Goal: Transaction & Acquisition: Purchase product/service

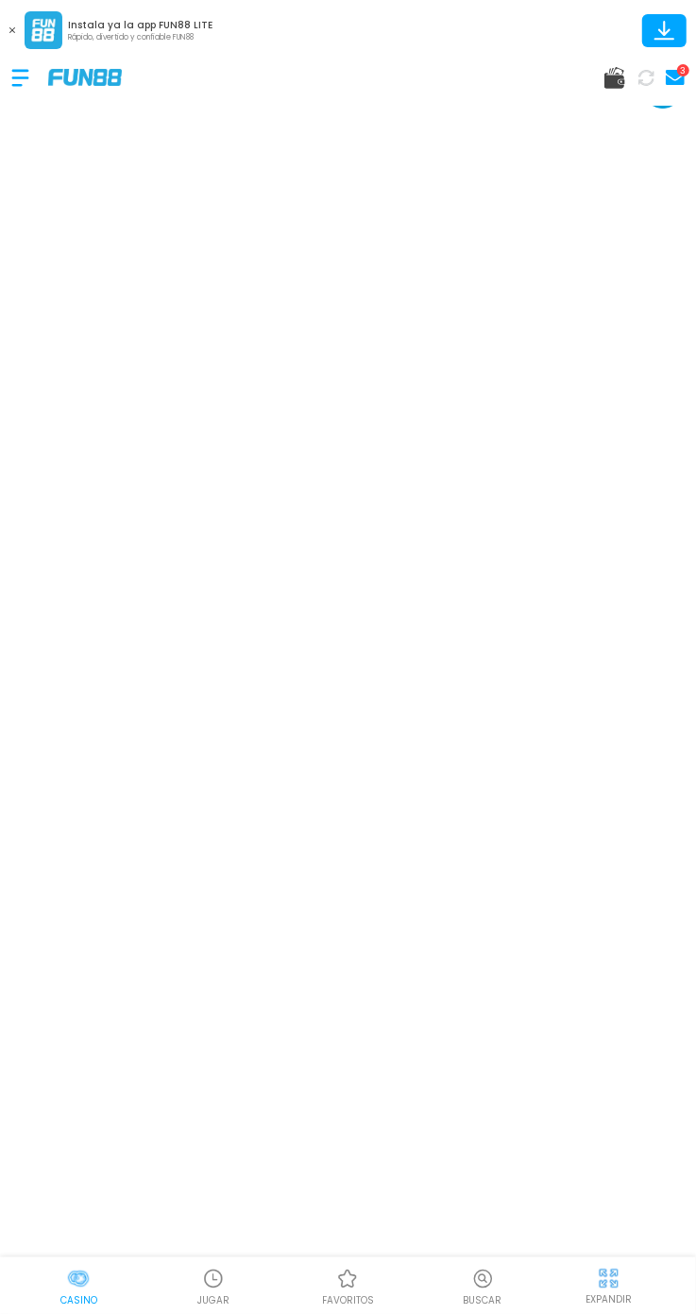
click at [628, 1280] on div "EXPANDIR" at bounding box center [609, 1285] width 151 height 42
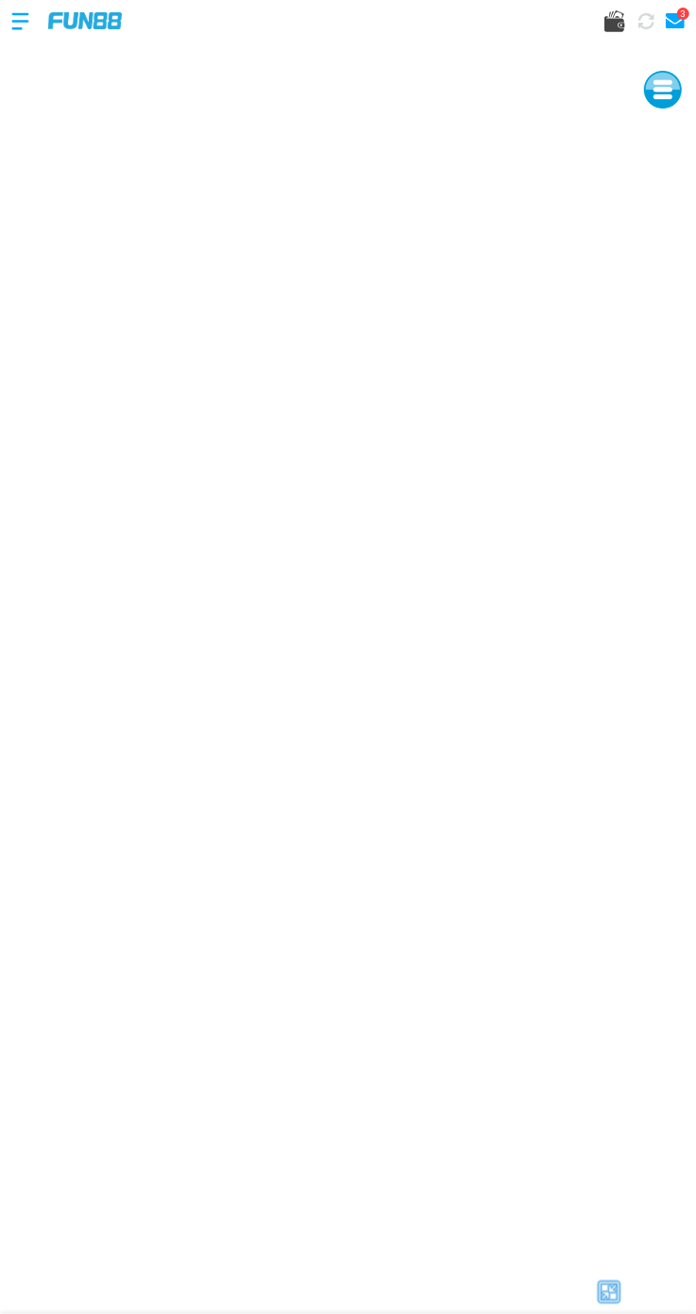
click at [641, 26] on icon at bounding box center [646, 21] width 16 height 16
click at [647, 21] on icon at bounding box center [646, 20] width 17 height 17
click at [614, 25] on use at bounding box center [614, 21] width 21 height 22
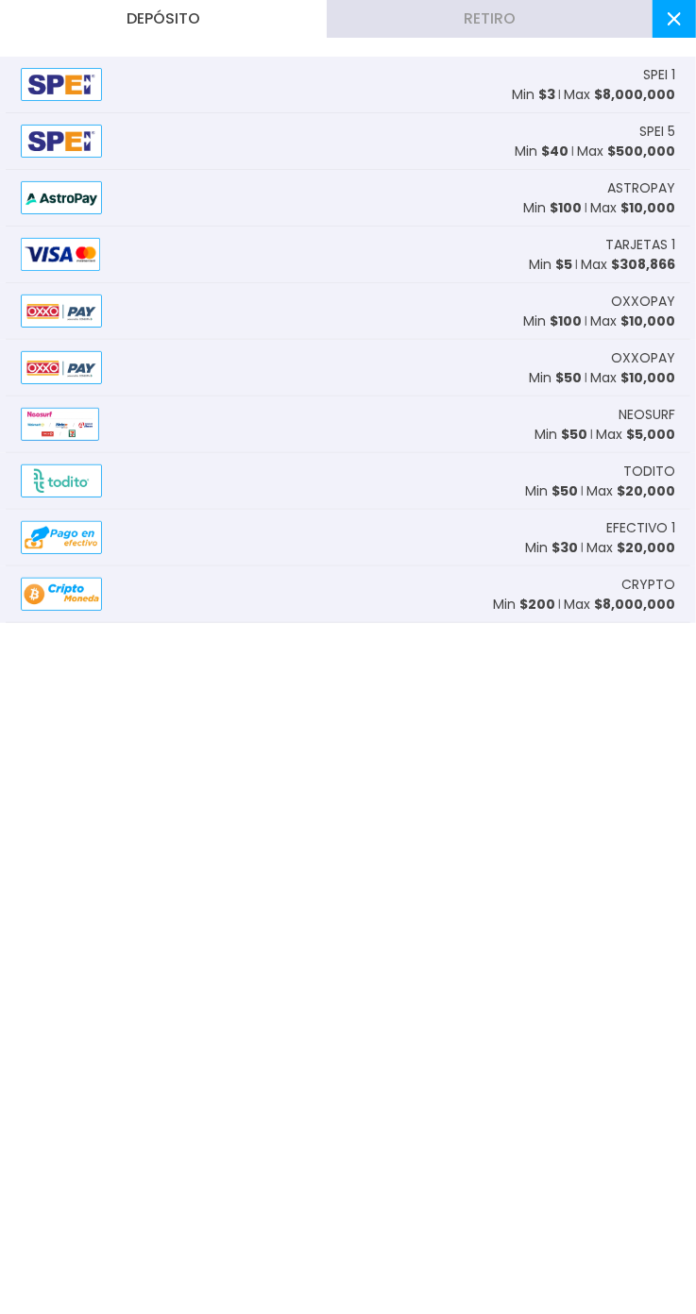
click at [428, 250] on div "TARJETAS 1 Min $ 5 Max $ 308,866" at bounding box center [348, 255] width 685 height 57
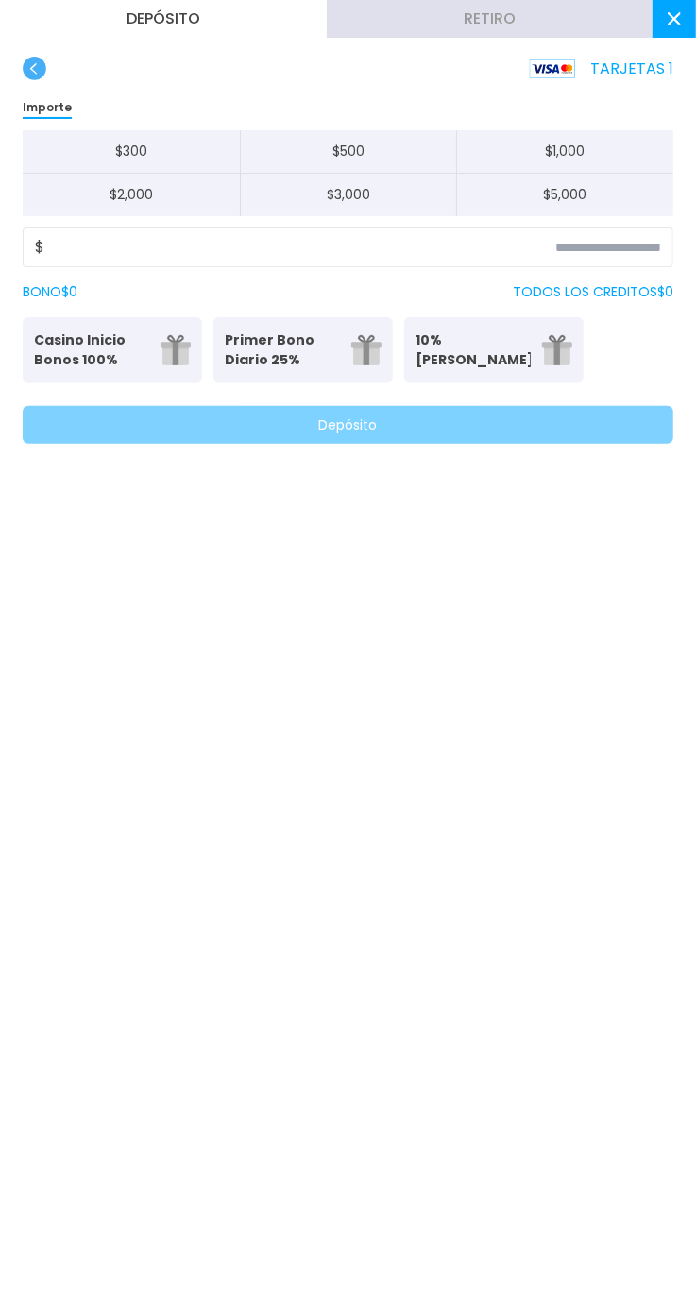
click at [191, 149] on button "$ 300" at bounding box center [131, 151] width 217 height 43
type input "***"
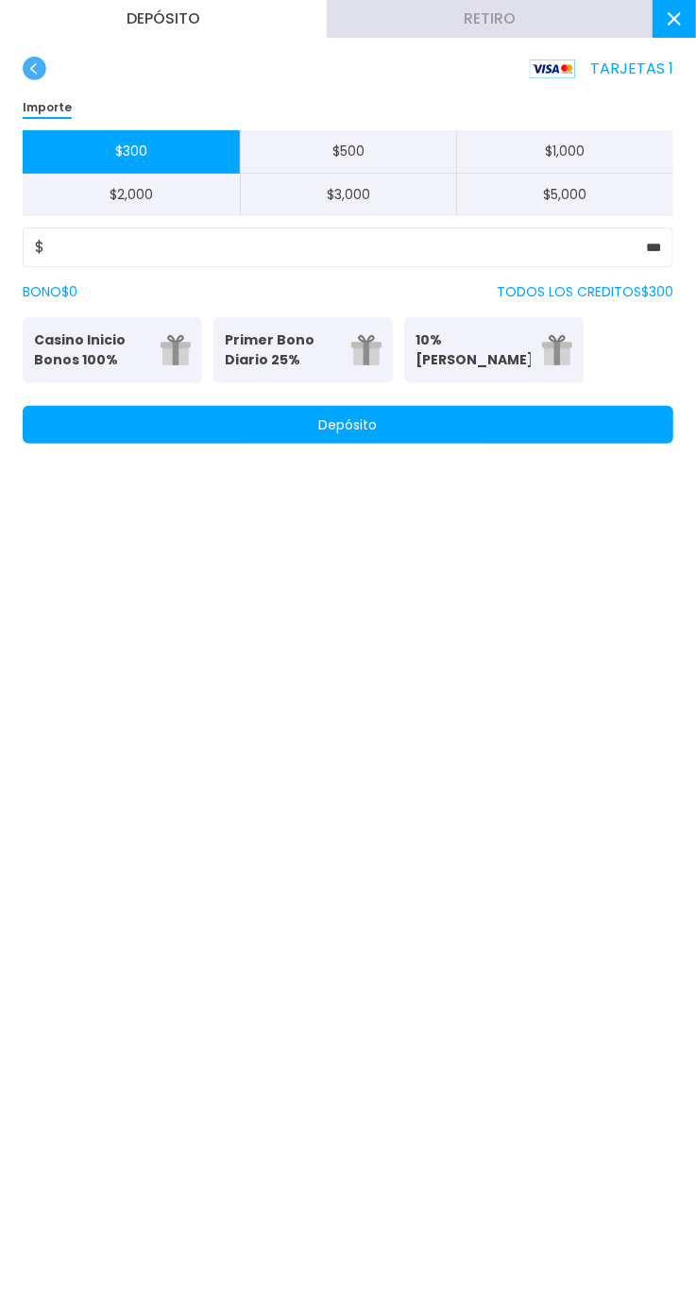
click at [521, 437] on button "Depósito" at bounding box center [348, 425] width 651 height 38
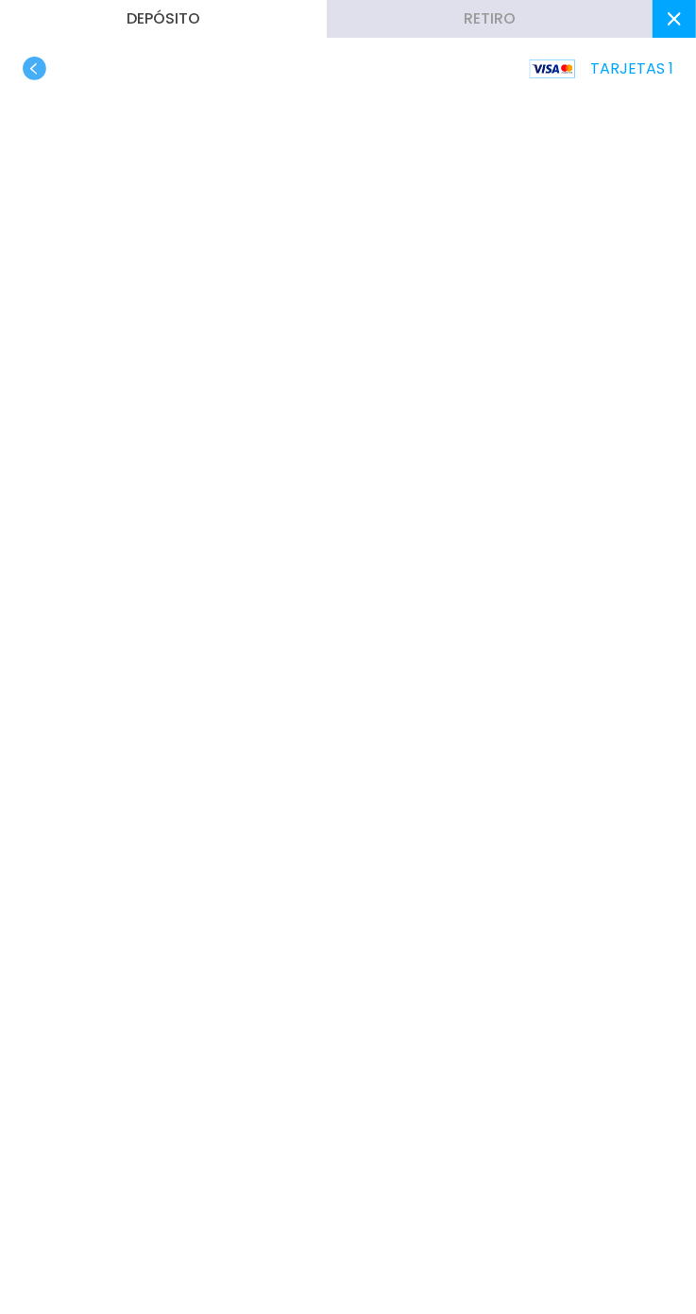
click at [674, 19] on use at bounding box center [674, 18] width 13 height 13
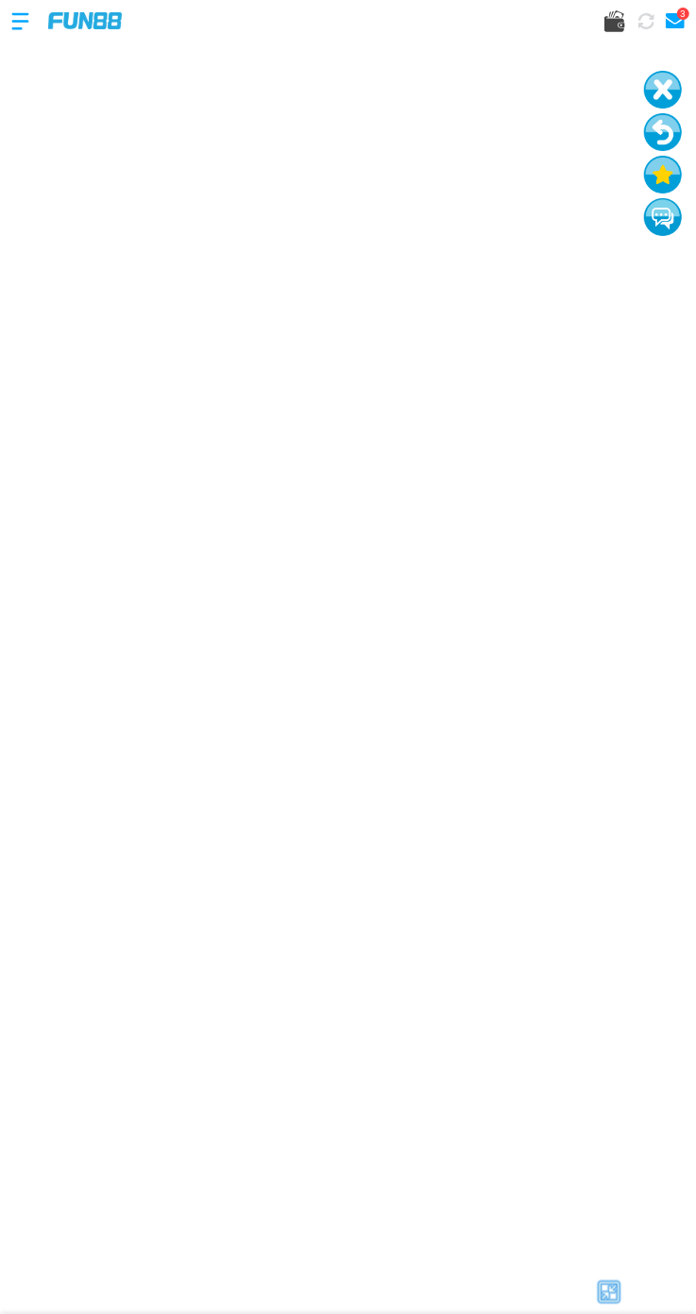
click at [618, 29] on use at bounding box center [614, 21] width 21 height 22
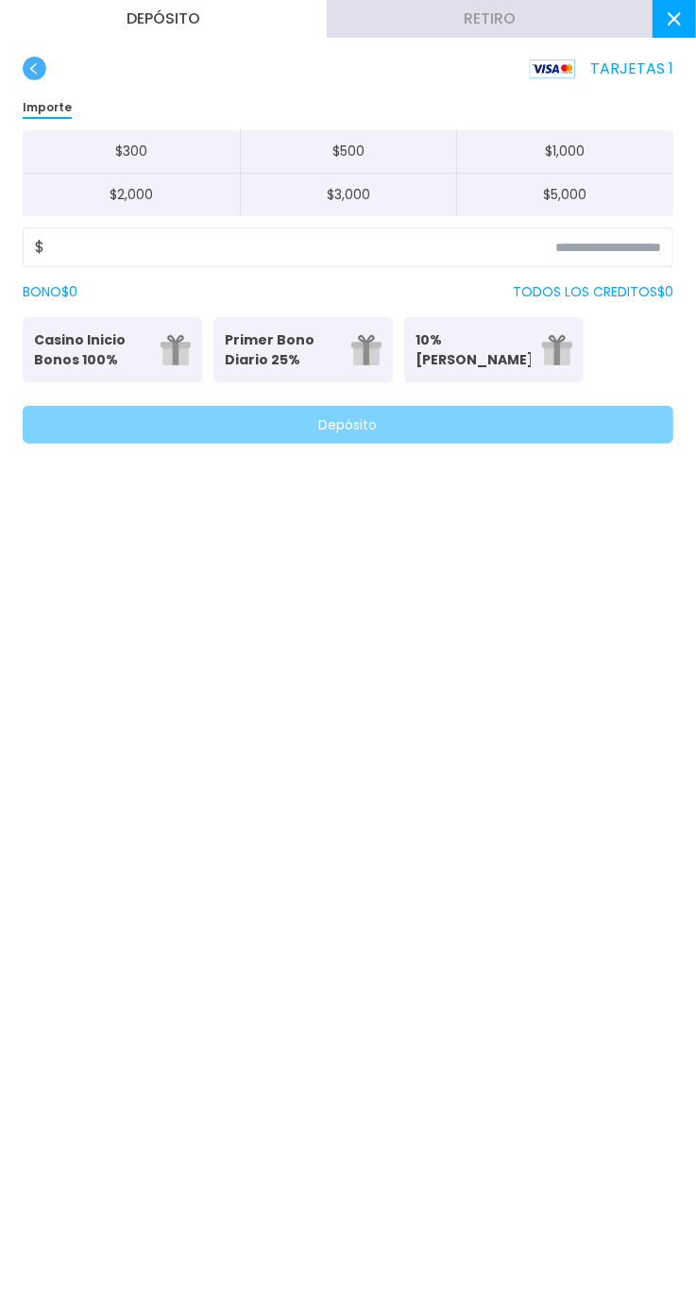
click at [595, 8] on button "Retiro" at bounding box center [490, 19] width 327 height 38
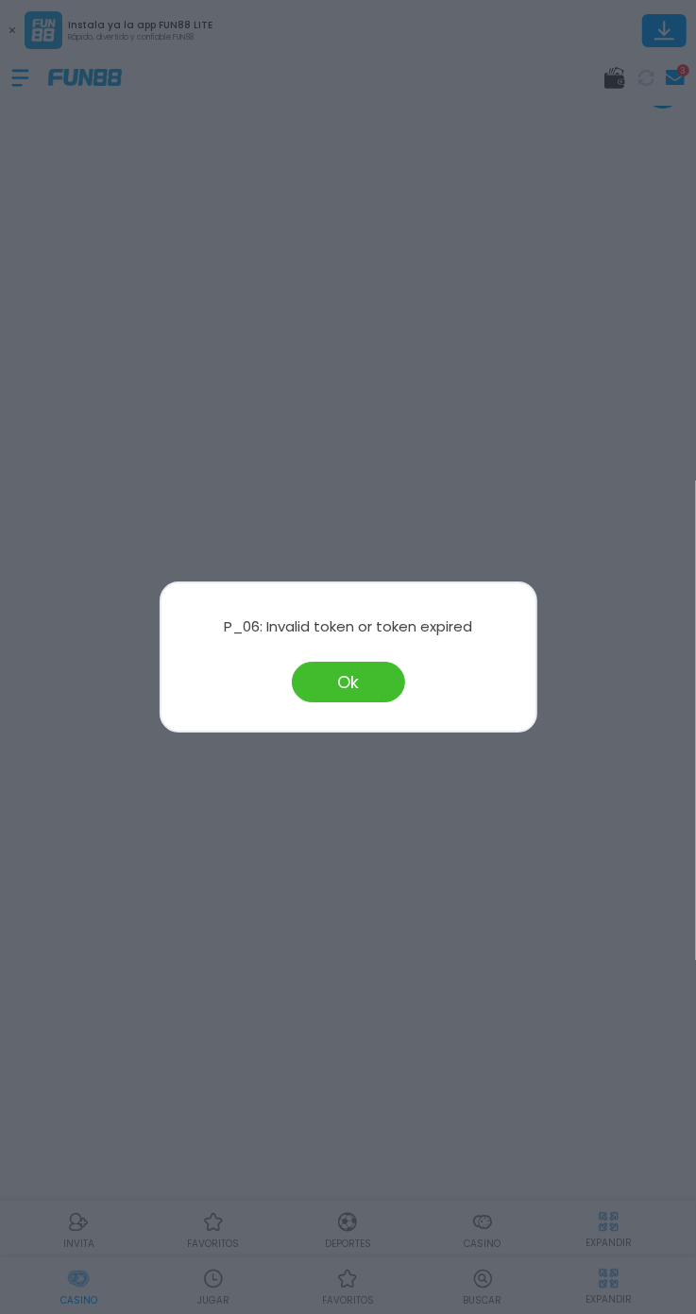
click at [386, 687] on button "Ok" at bounding box center [348, 682] width 113 height 41
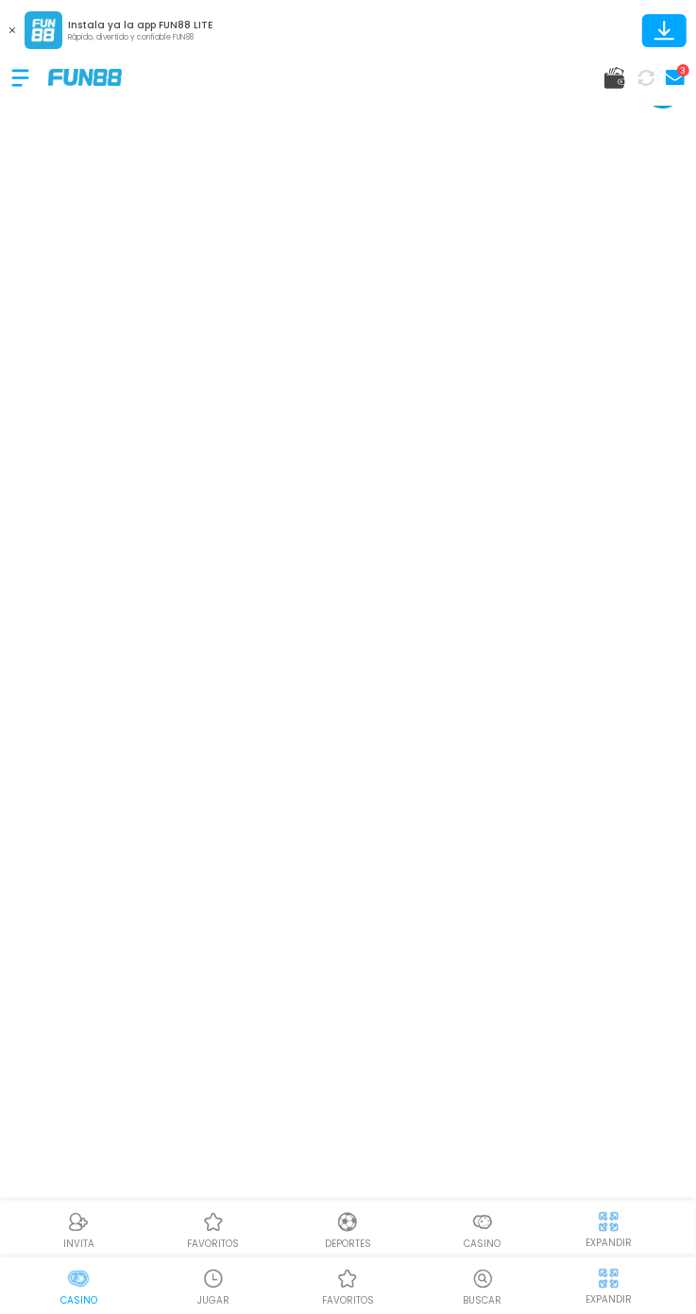
click at [606, 1267] on img at bounding box center [609, 1279] width 24 height 24
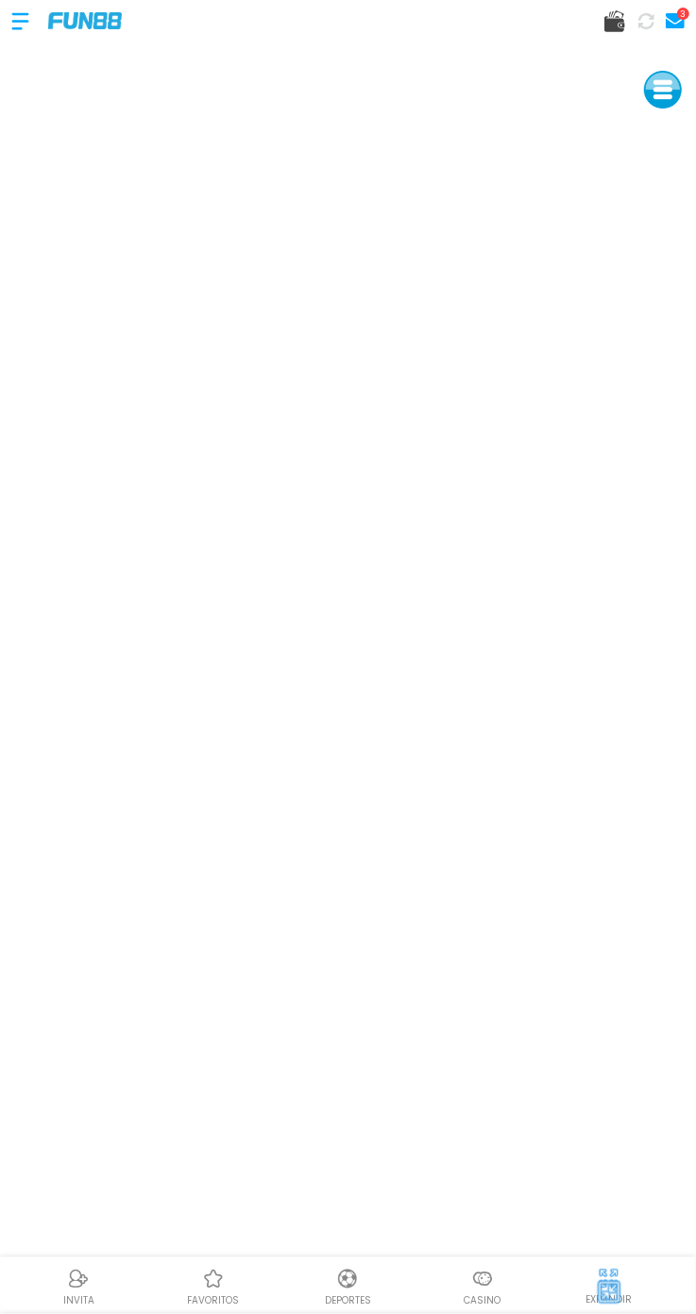
click at [623, 1297] on div at bounding box center [609, 1293] width 151 height 28
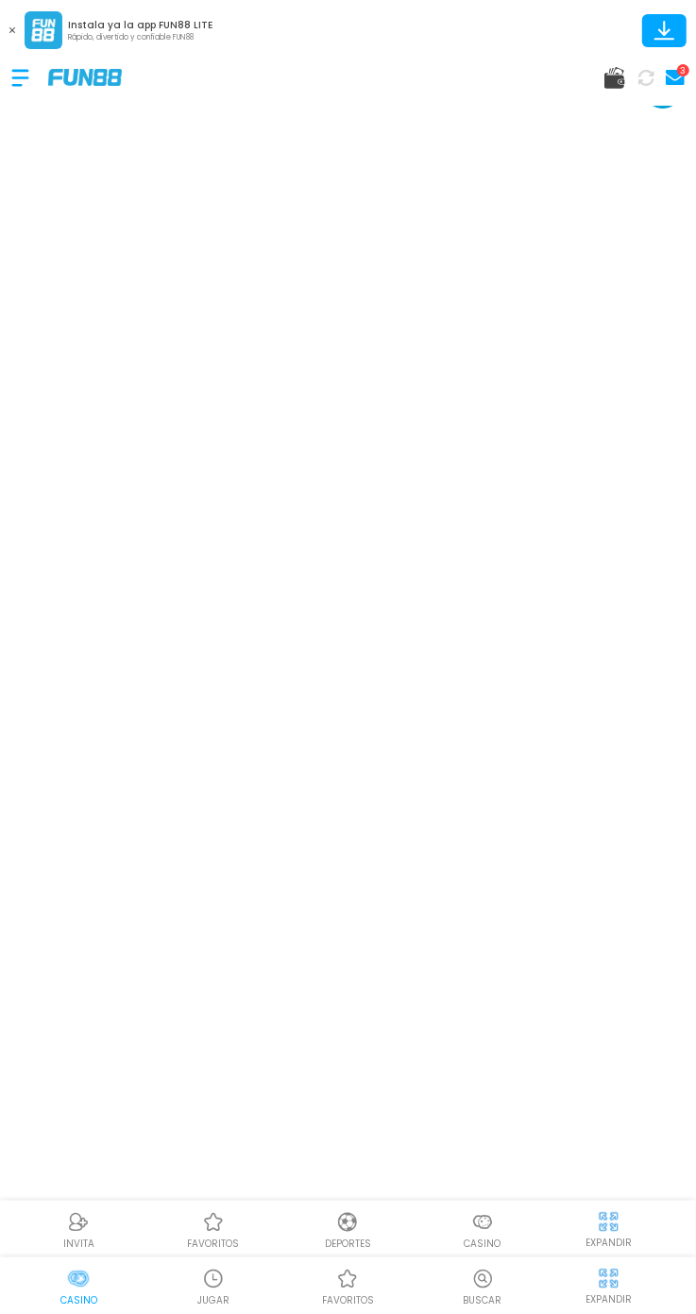
click at [632, 1282] on div "EXPANDIR" at bounding box center [609, 1285] width 151 height 42
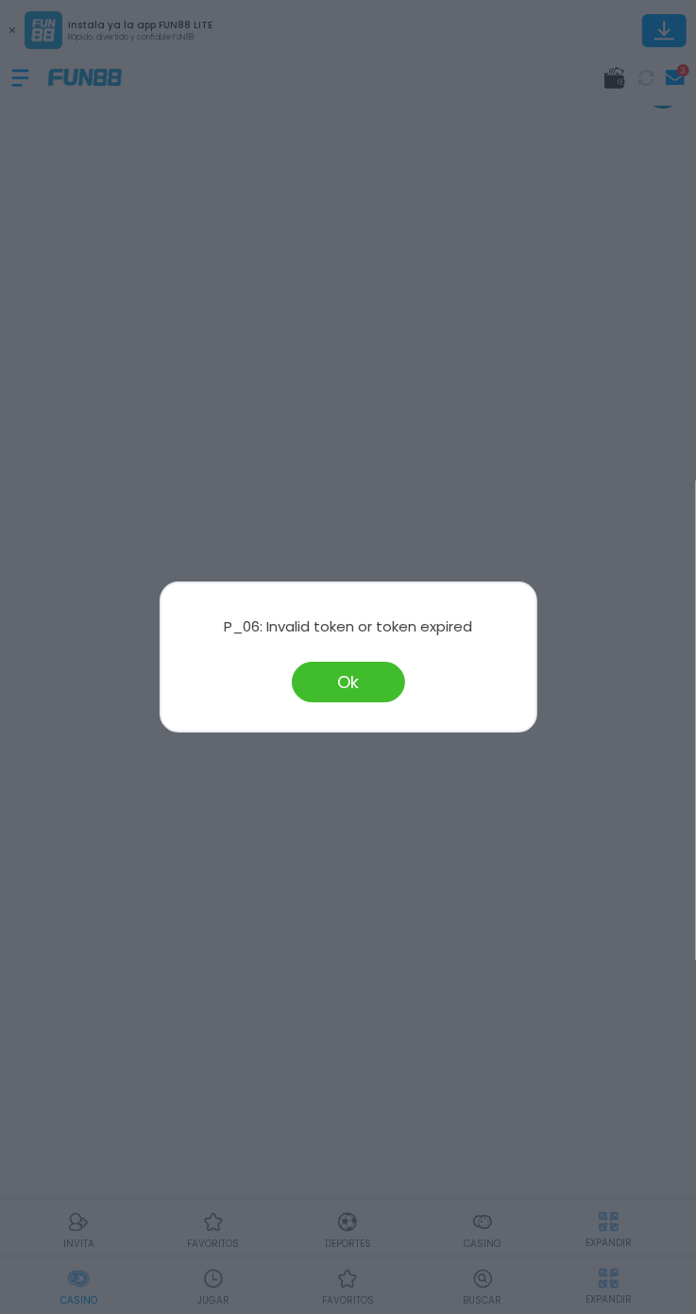
click at [360, 688] on button "Ok" at bounding box center [348, 682] width 113 height 41
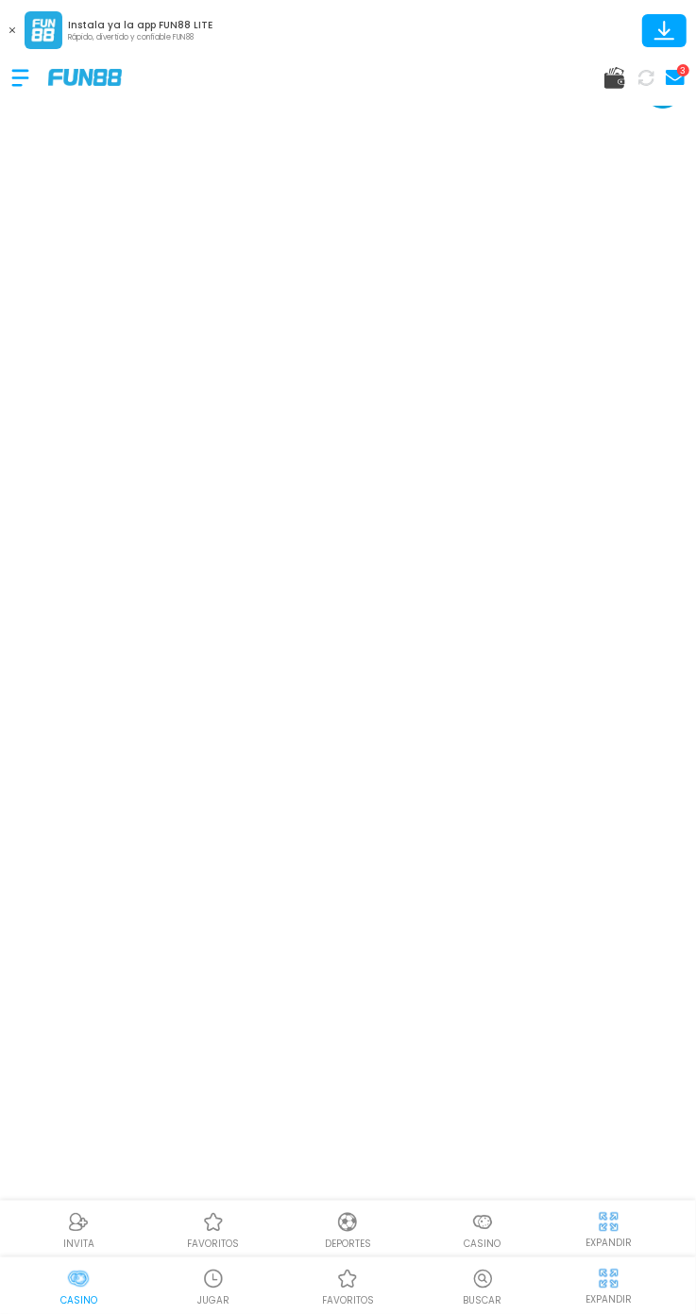
click at [625, 105] on body "INVITA favoritos Deportes Casino EXPANDIR" at bounding box center [348, 656] width 696 height 1201
click at [614, 71] on use at bounding box center [614, 78] width 21 height 22
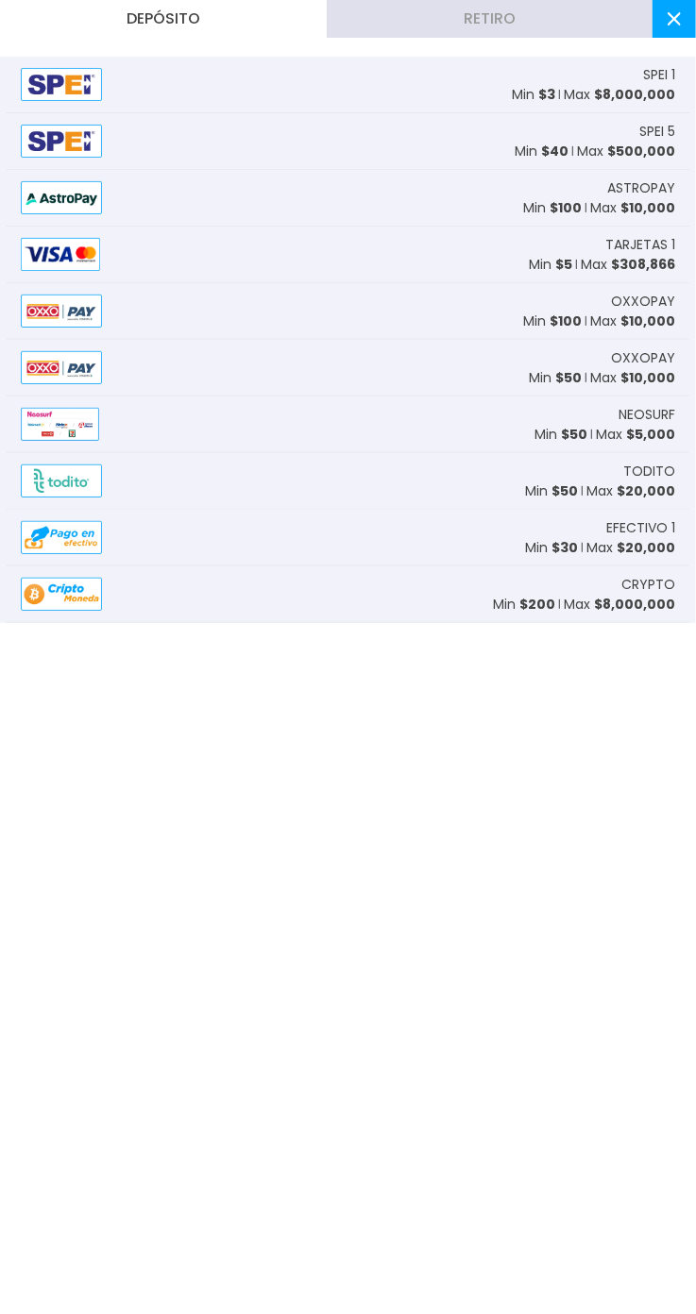
click at [551, 20] on button "Retiro" at bounding box center [490, 19] width 327 height 38
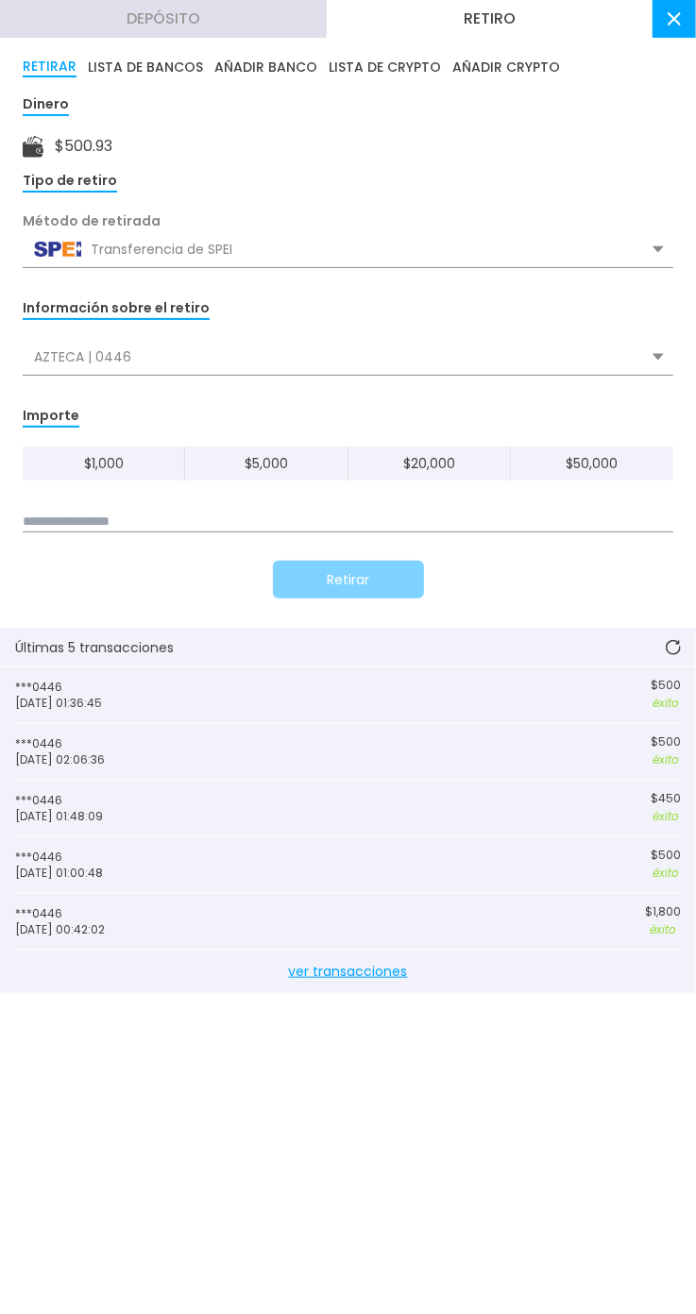
click at [449, 518] on input at bounding box center [348, 522] width 651 height 21
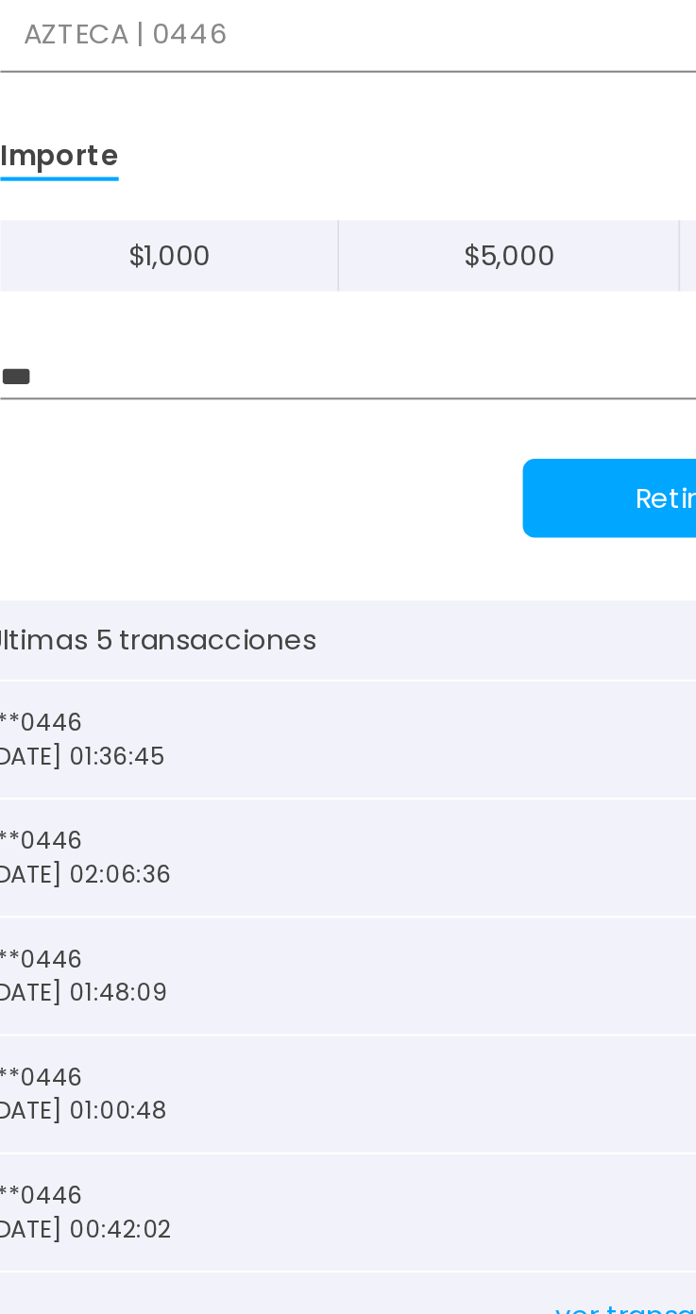
type input "***"
click at [319, 577] on button "Retirar" at bounding box center [348, 580] width 151 height 38
